Goal: Transaction & Acquisition: Download file/media

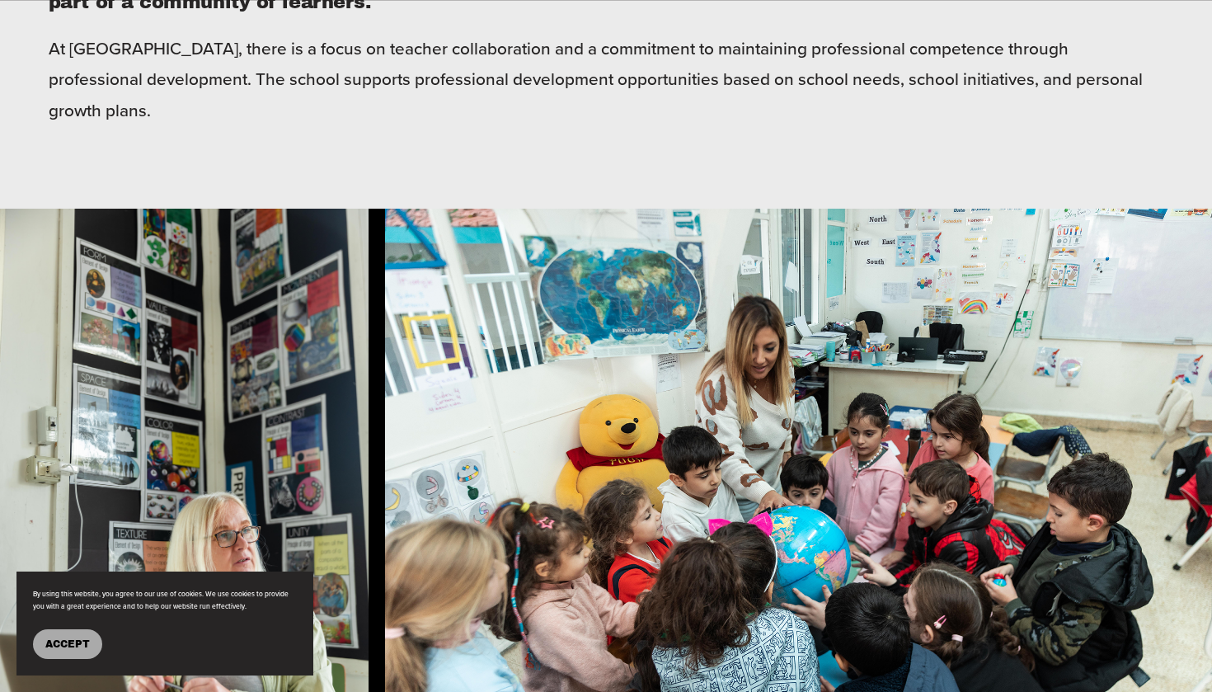
scroll to position [793, 0]
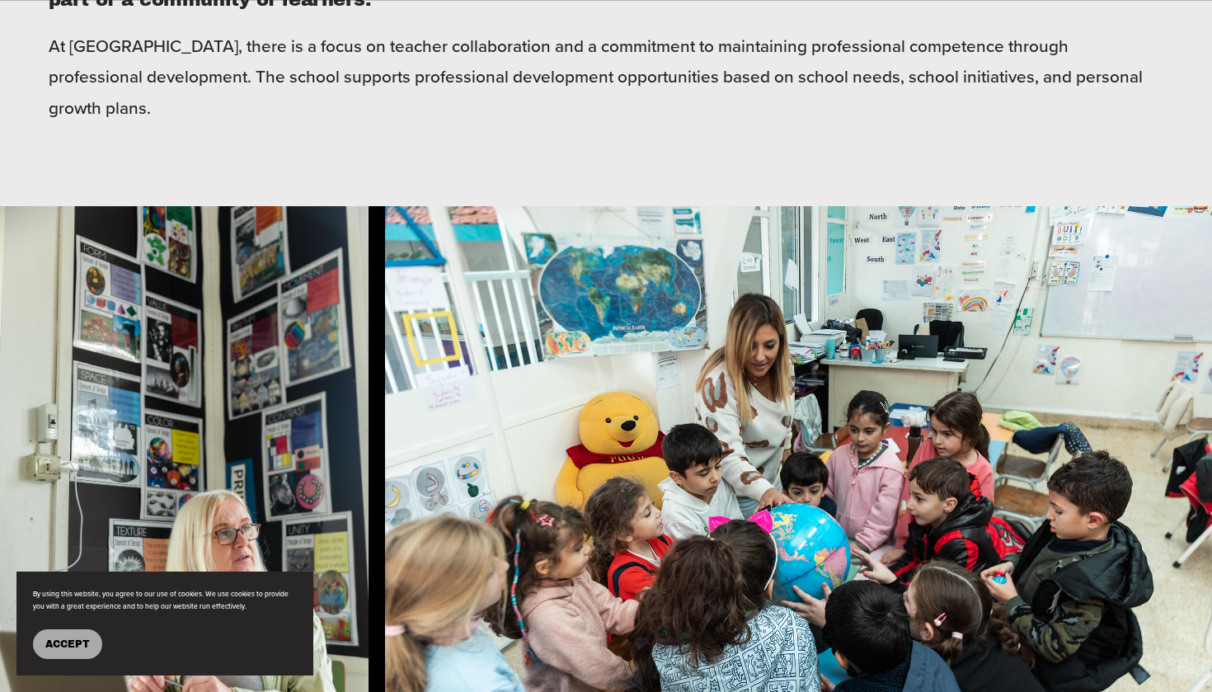
click at [59, 639] on span "Accept" at bounding box center [67, 644] width 45 height 12
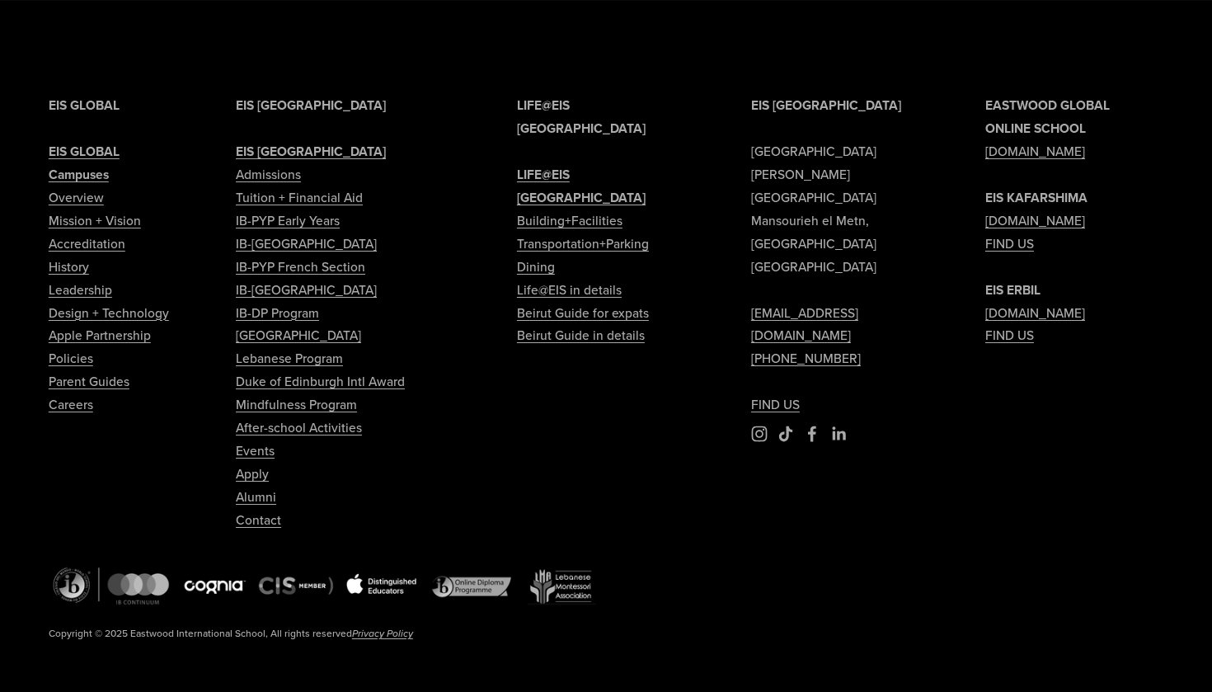
scroll to position [3962, 0]
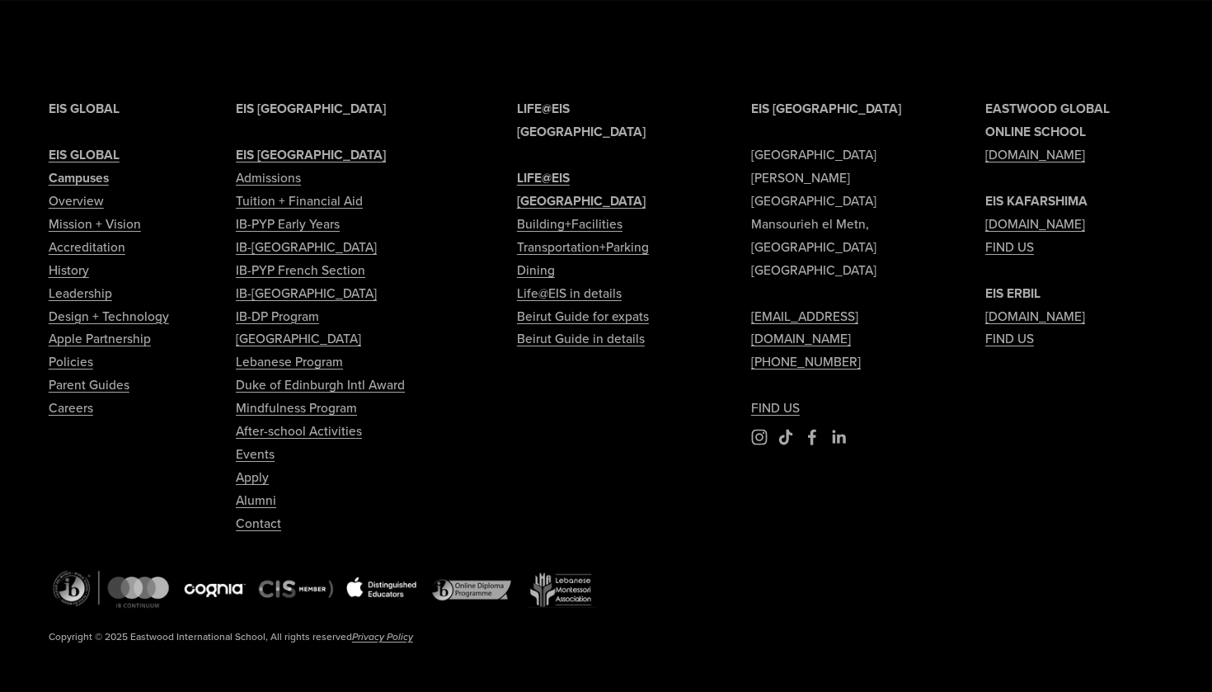
click at [76, 398] on link "Careers" at bounding box center [71, 407] width 45 height 23
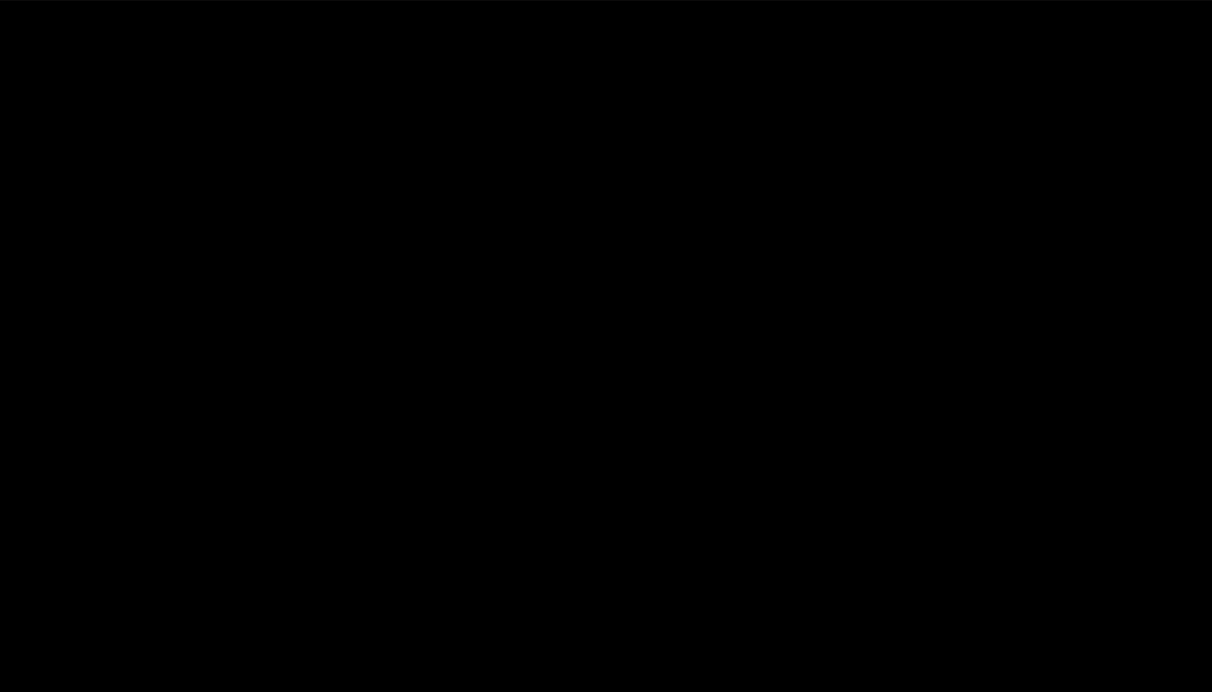
scroll to position [2815, 0]
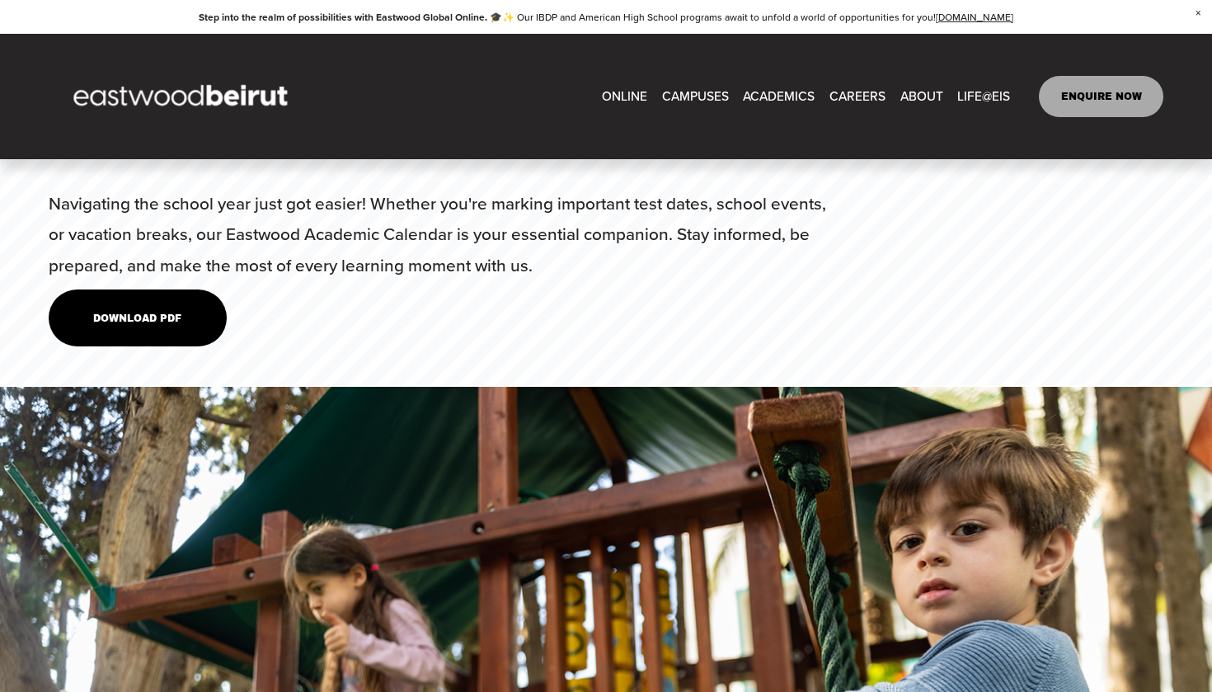
scroll to position [5570, 0]
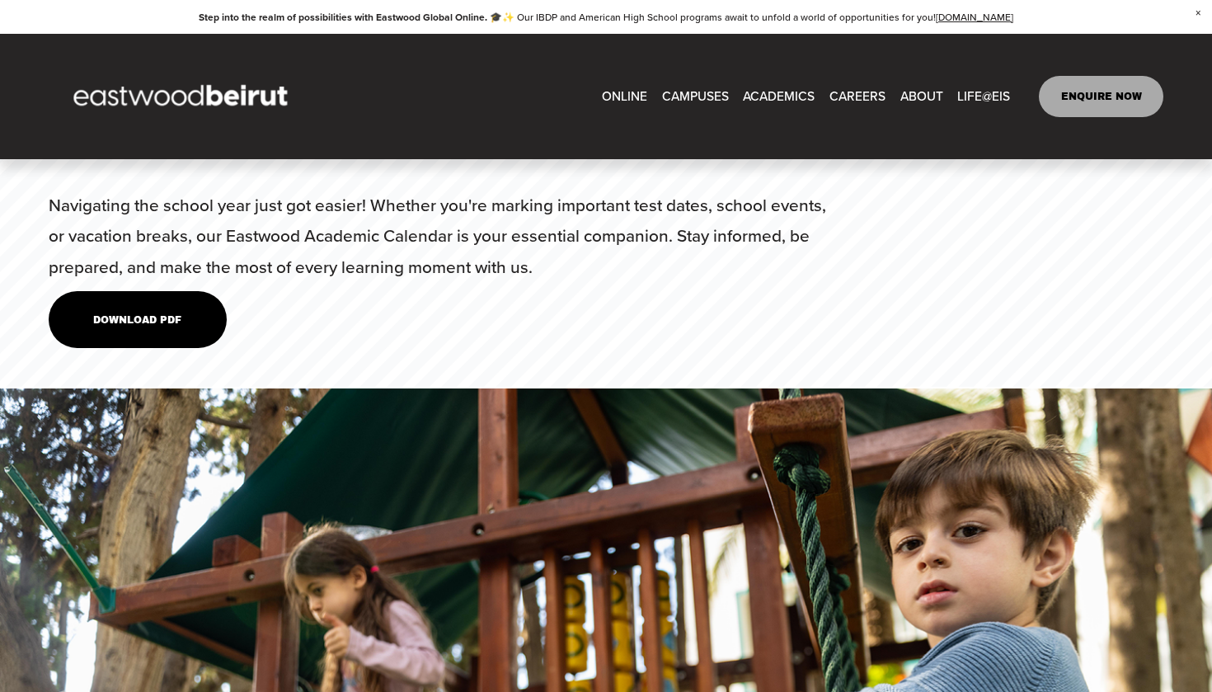
click at [131, 291] on link "Download PDF" at bounding box center [138, 319] width 178 height 57
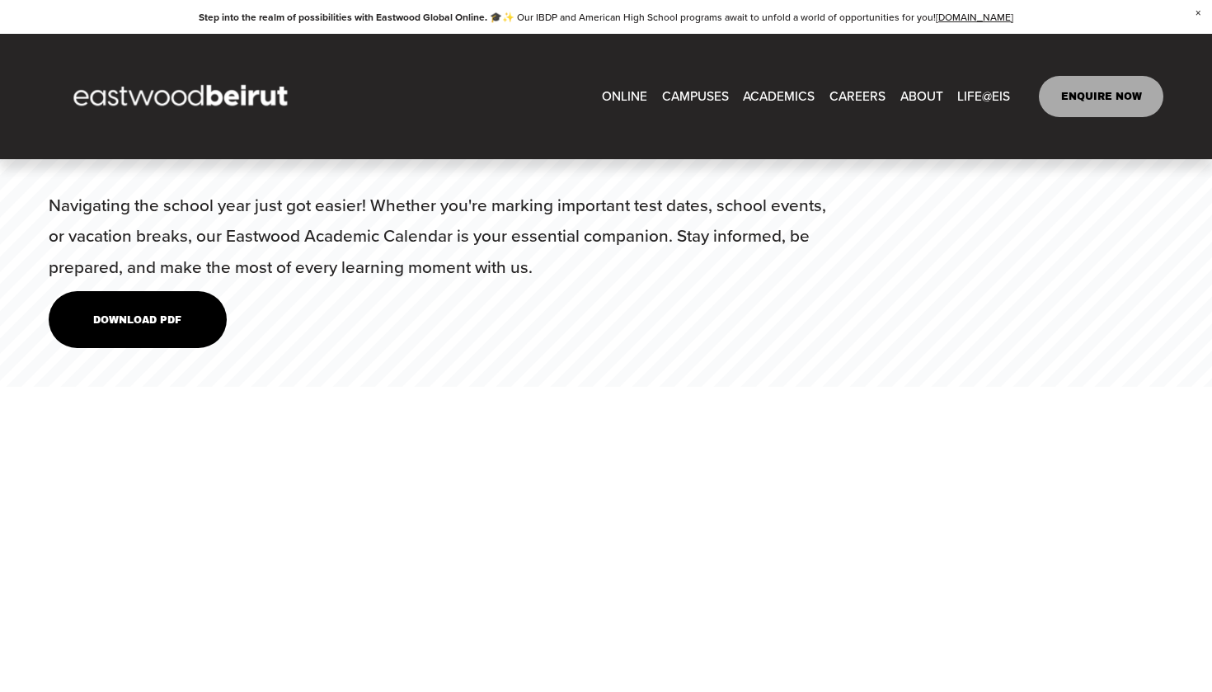
type input "*****"
